Goal: Check status: Check status

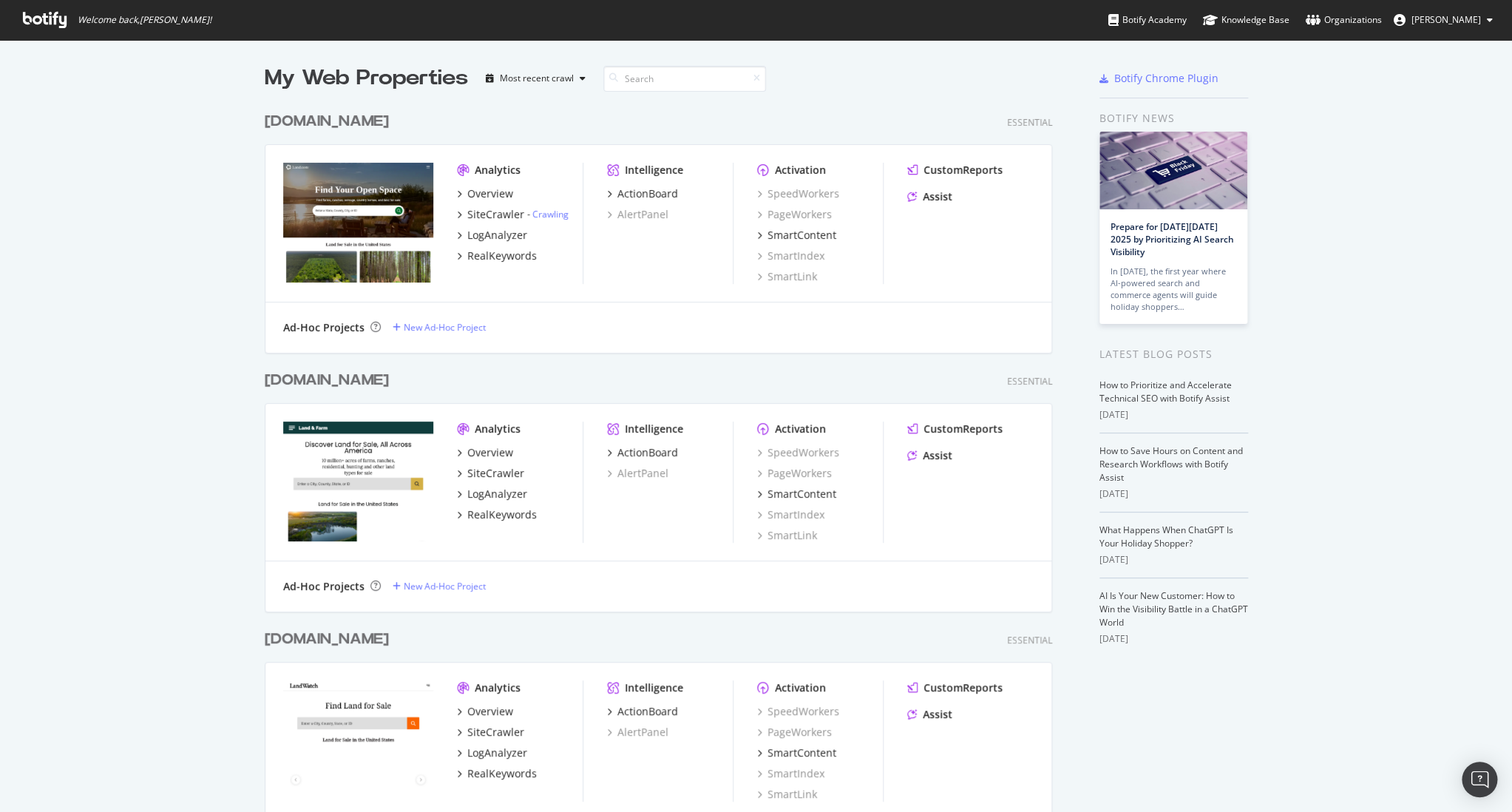
scroll to position [812, 1511]
click at [547, 214] on link "Crawling" at bounding box center [550, 214] width 37 height 12
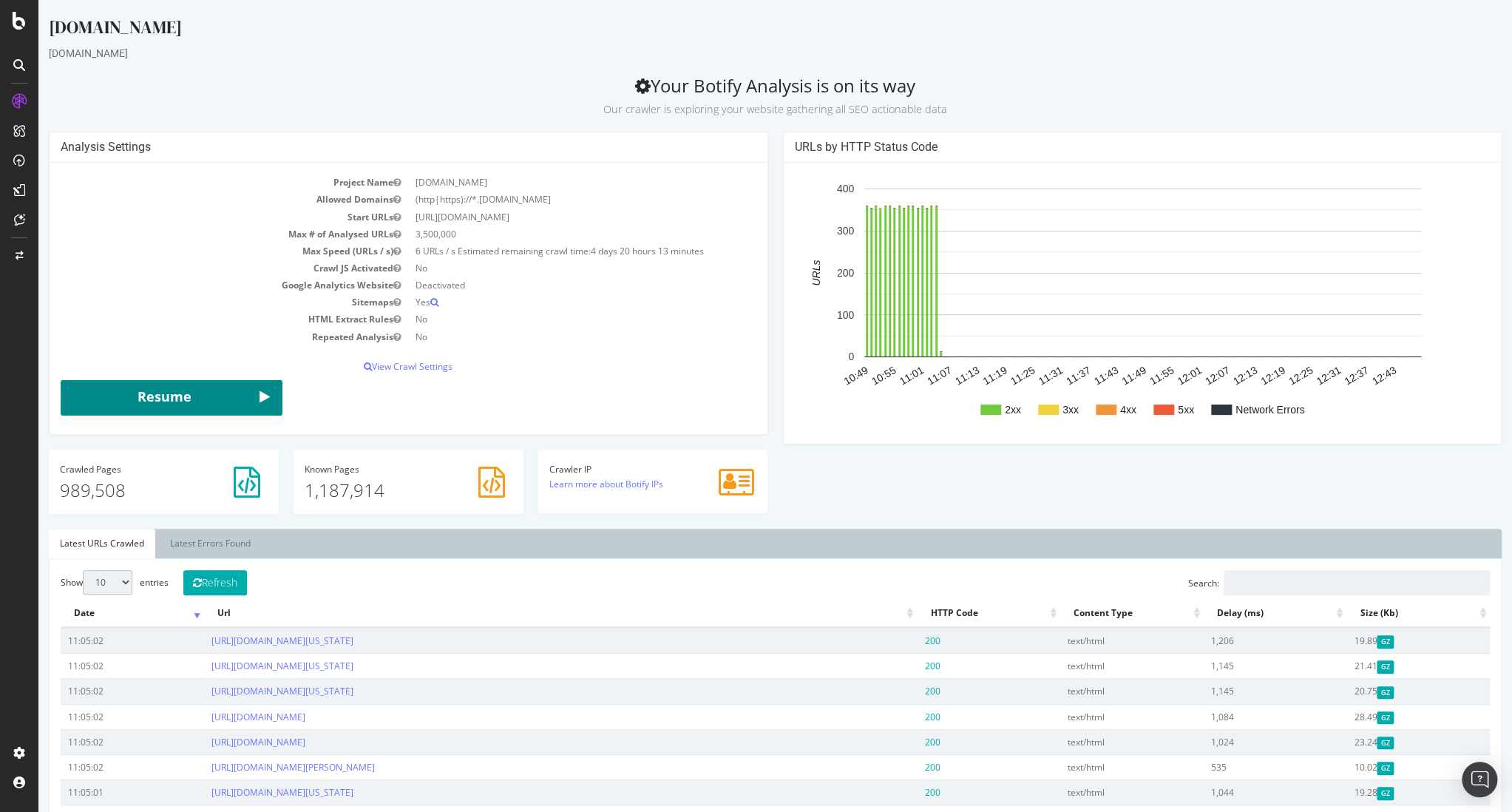
click at [259, 400] on icon "submit" at bounding box center [264, 398] width 10 height 19
